Goal: Information Seeking & Learning: Learn about a topic

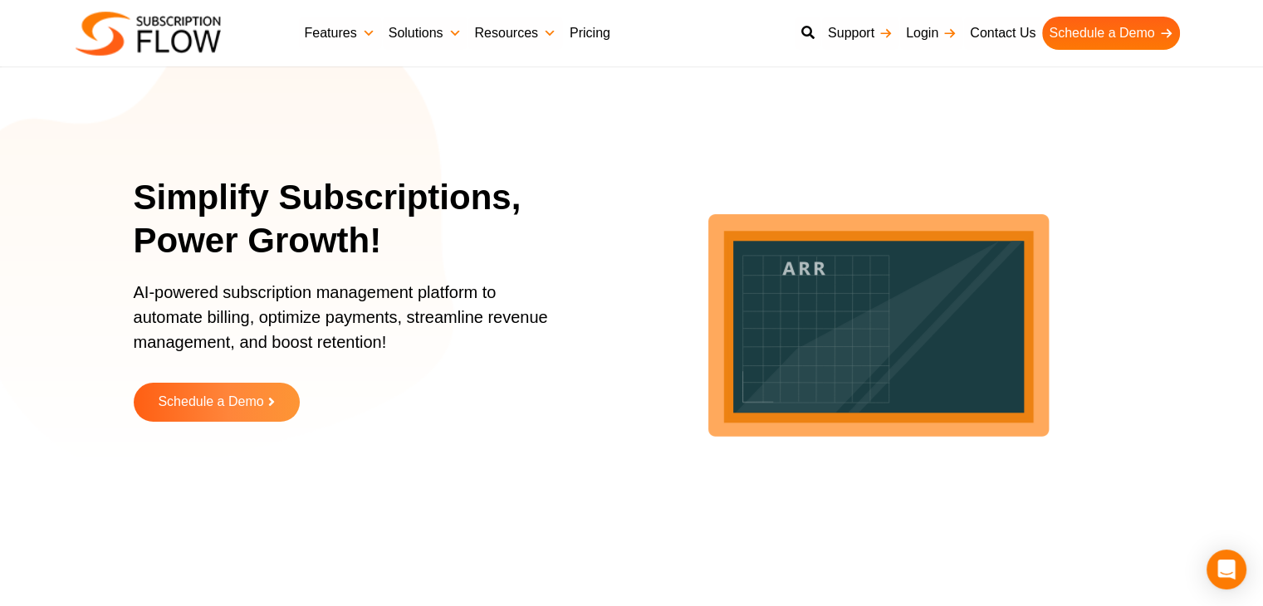
click at [577, 35] on link "Pricing" at bounding box center [590, 33] width 54 height 33
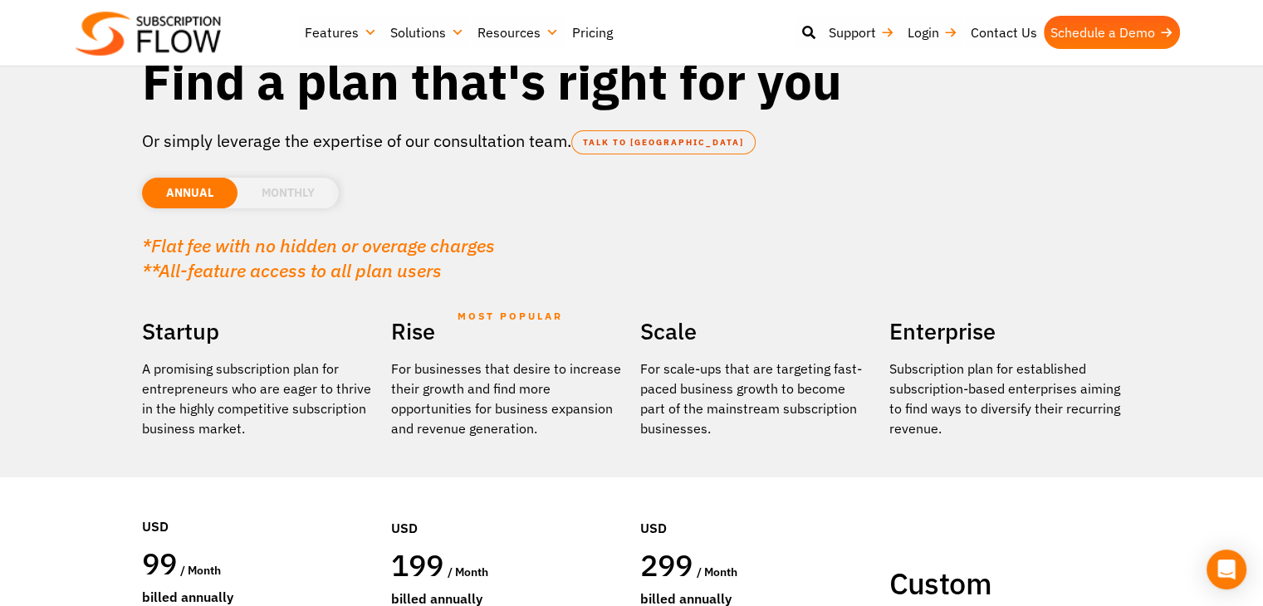
scroll to position [249, 0]
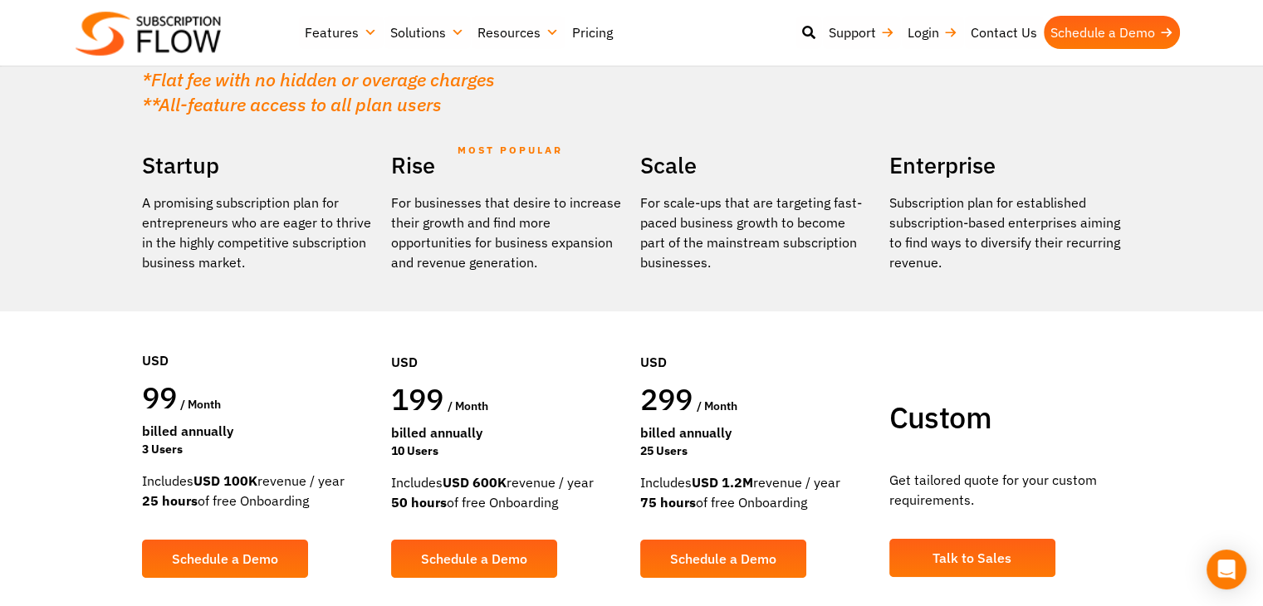
drag, startPoint x: 1172, startPoint y: 393, endPoint x: 1162, endPoint y: 380, distance: 15.9
click at [1172, 392] on section "Find a plan that's right for you Or simply leverage the expertise of our consul…" at bounding box center [631, 210] width 1263 height 918
click at [531, 499] on div "Includes USD 600K revenue / year 50 hours of free Onboarding" at bounding box center [507, 492] width 232 height 40
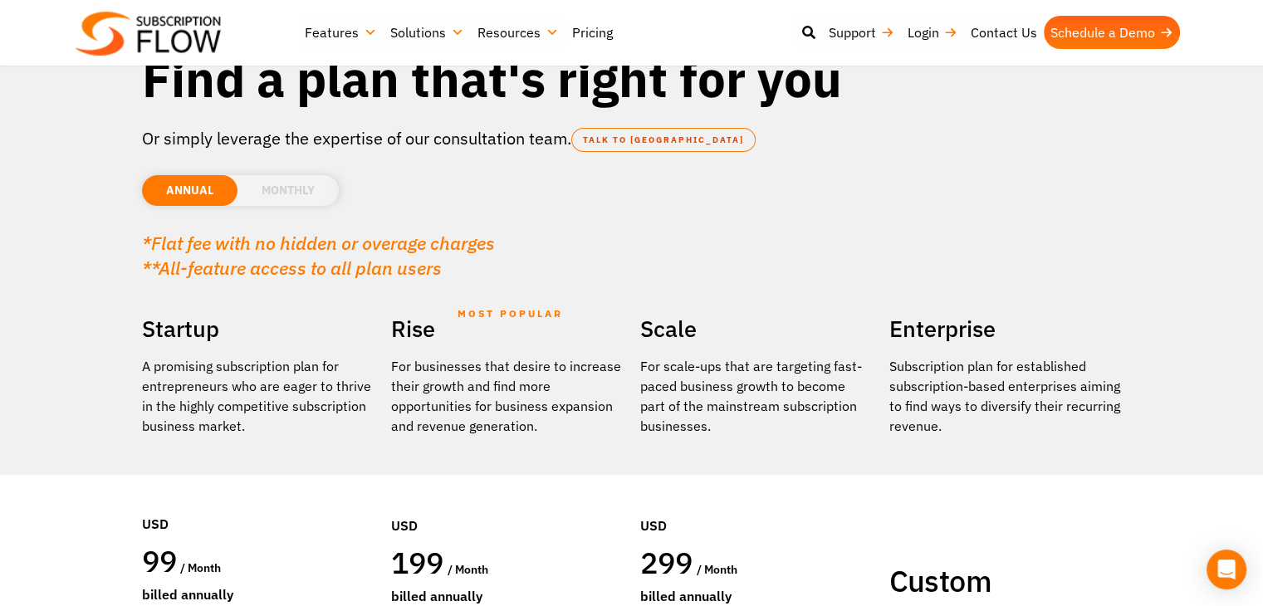
scroll to position [0, 0]
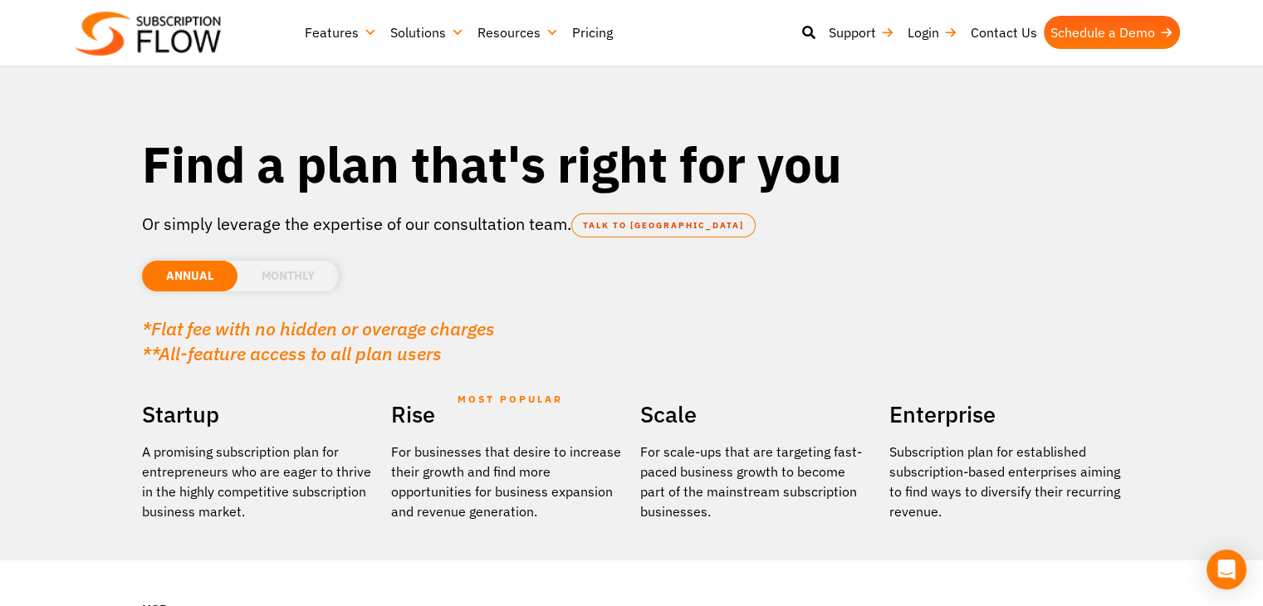
drag, startPoint x: 262, startPoint y: 260, endPoint x: 315, endPoint y: 276, distance: 55.4
click at [263, 261] on li "MONTHLY" at bounding box center [287, 276] width 101 height 31
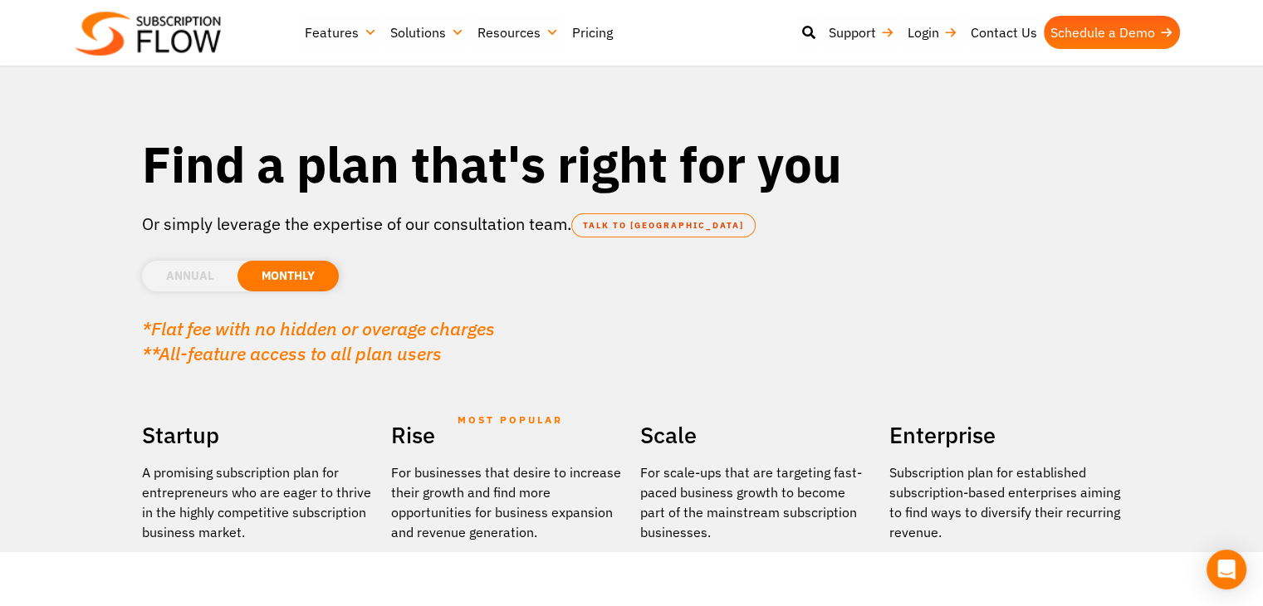
click at [199, 276] on li "ANNUAL" at bounding box center [189, 276] width 95 height 31
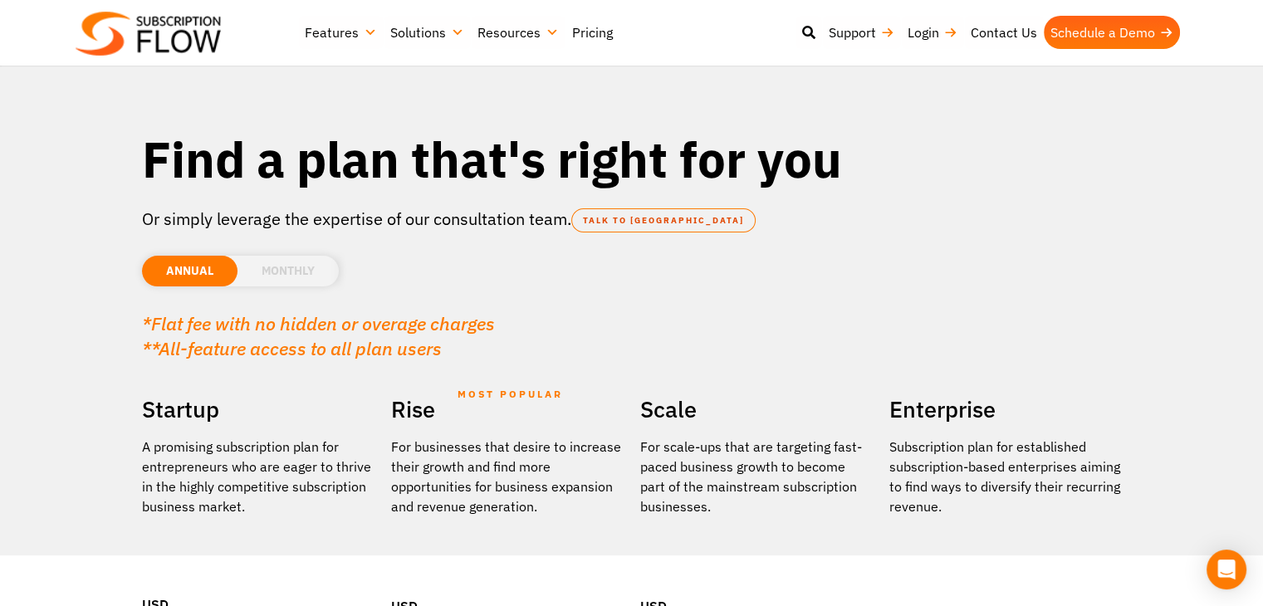
scroll to position [249, 0]
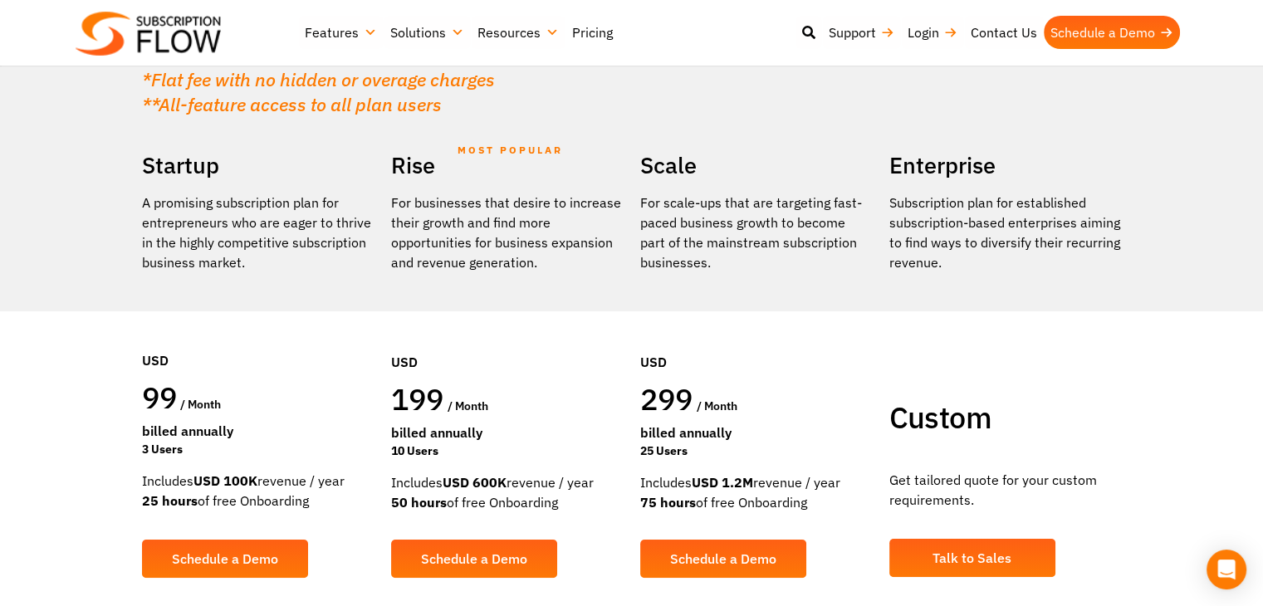
click at [571, 358] on div "USD" at bounding box center [507, 341] width 232 height 78
